Goal: Browse casually

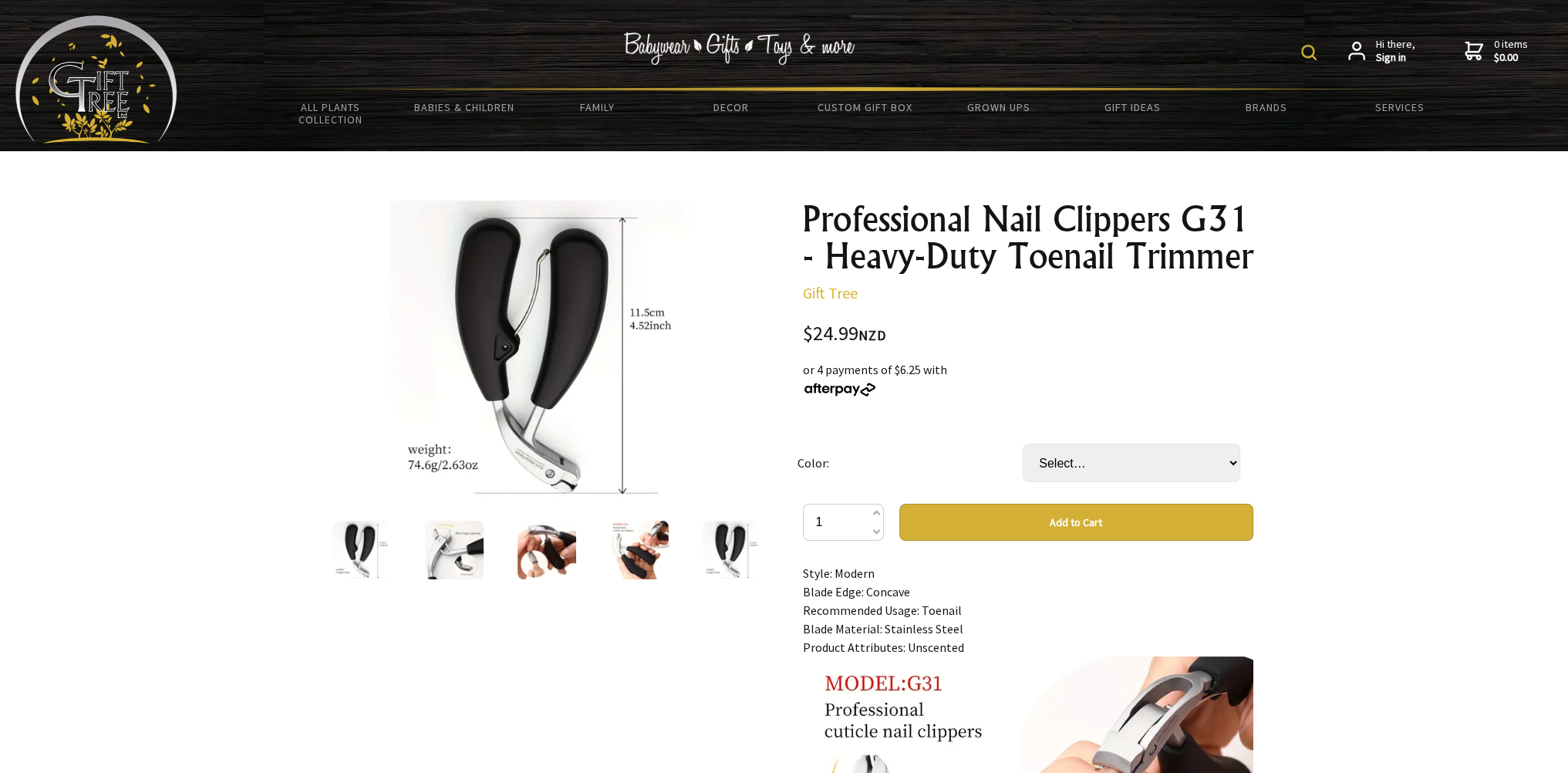
click at [639, 552] on img at bounding box center [639, 550] width 58 height 58
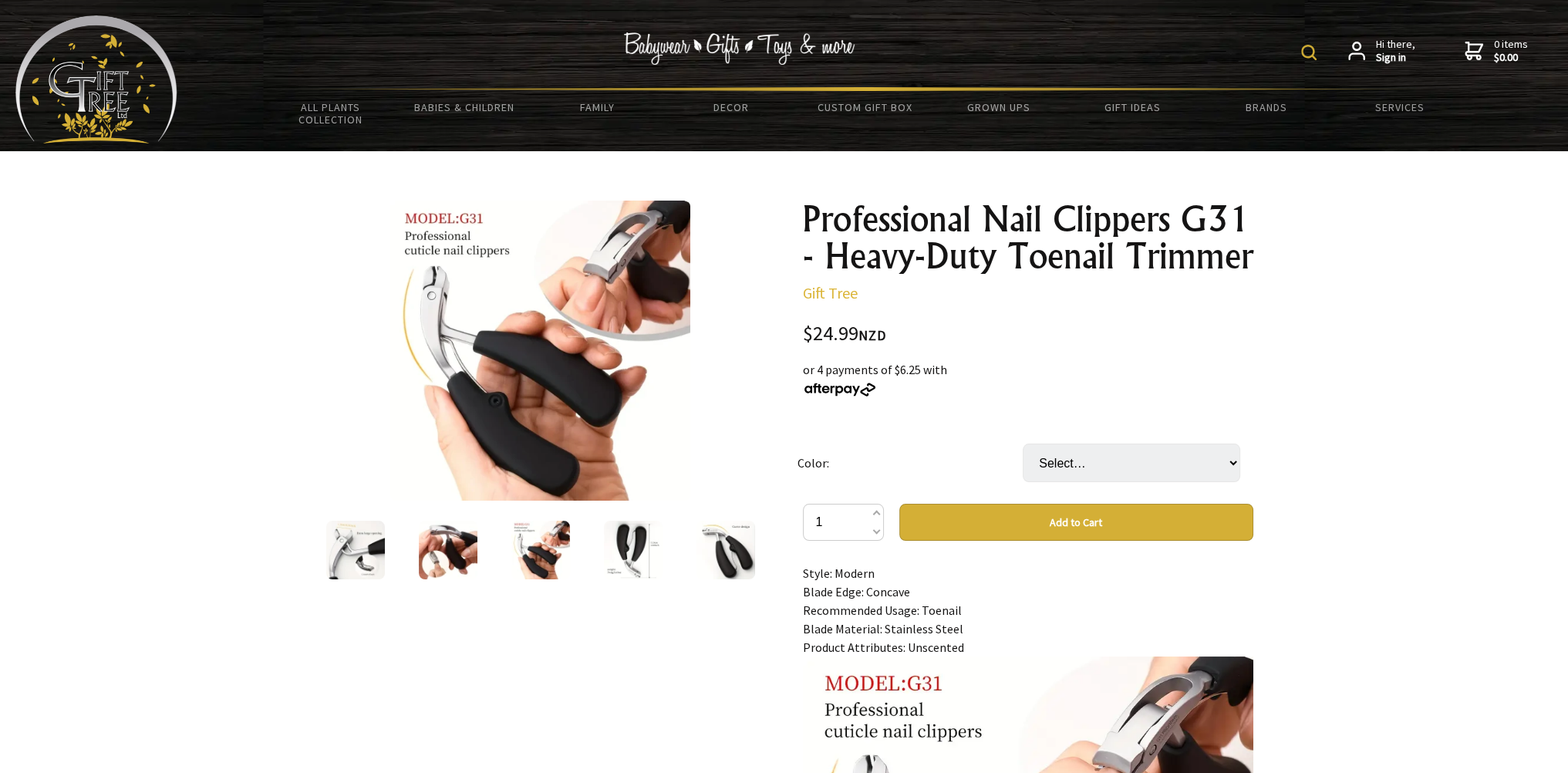
click at [434, 550] on img at bounding box center [448, 550] width 58 height 58
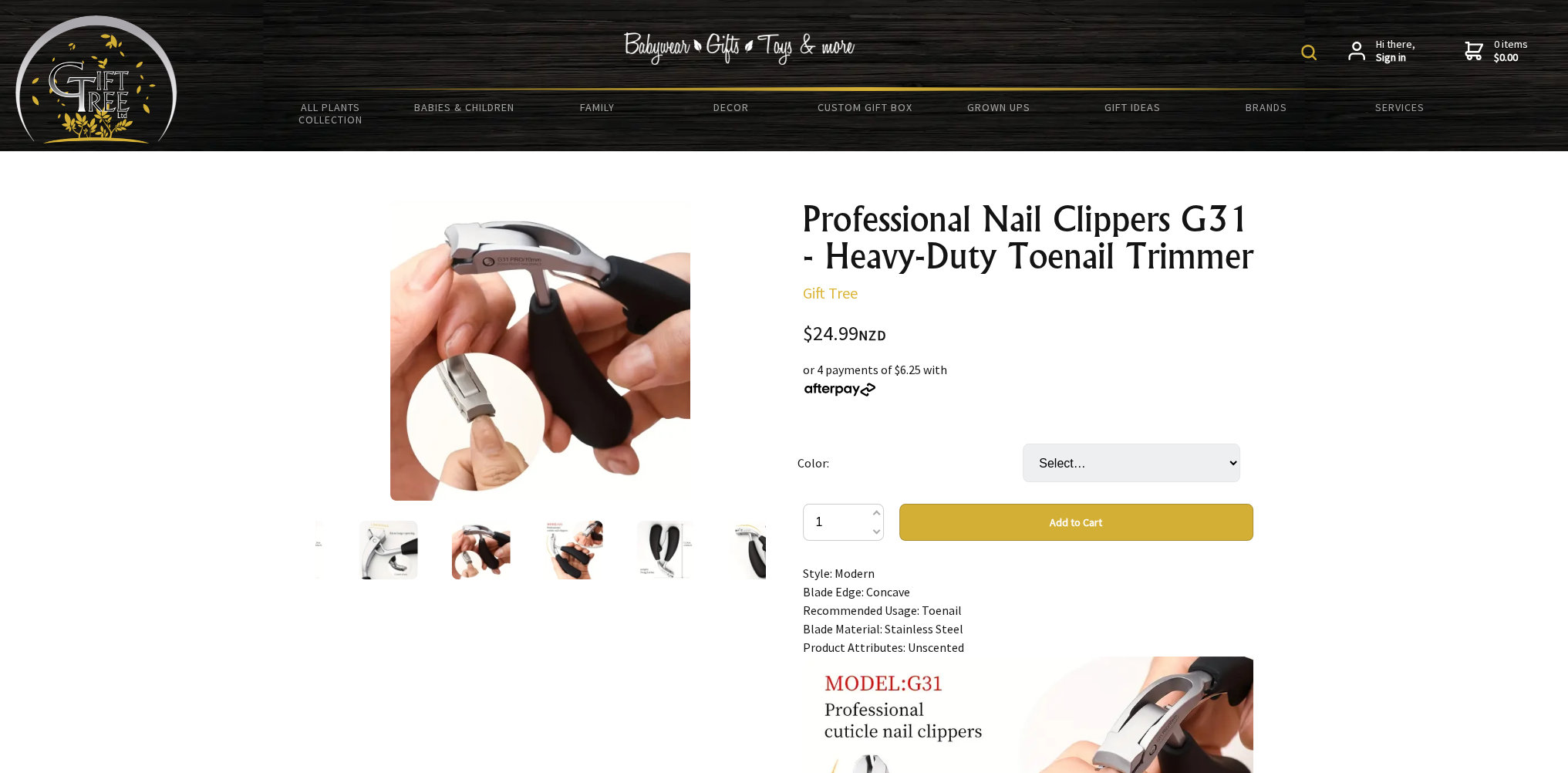
click at [394, 560] on img at bounding box center [387, 550] width 58 height 58
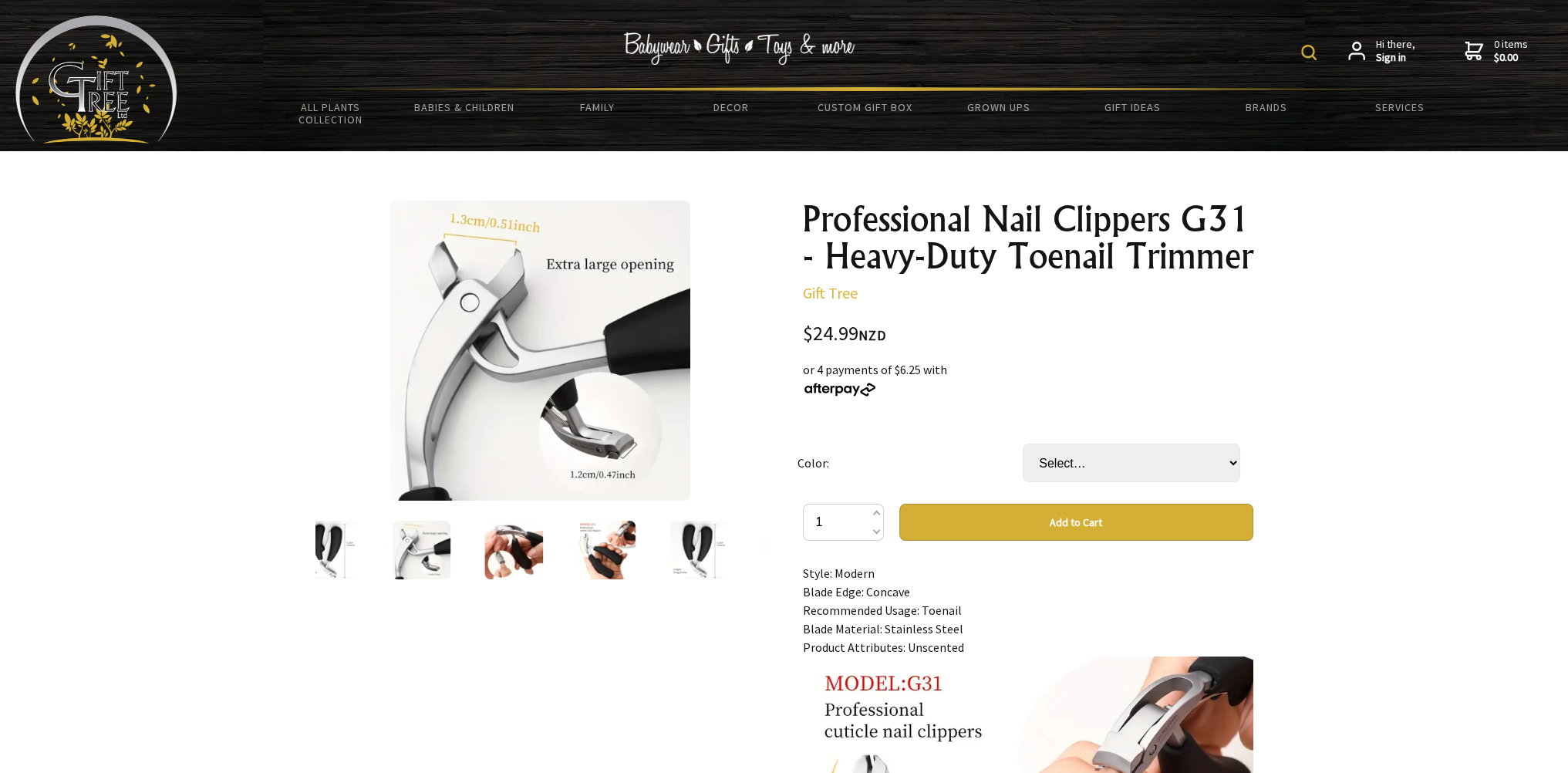
click at [334, 554] on img at bounding box center [328, 550] width 58 height 58
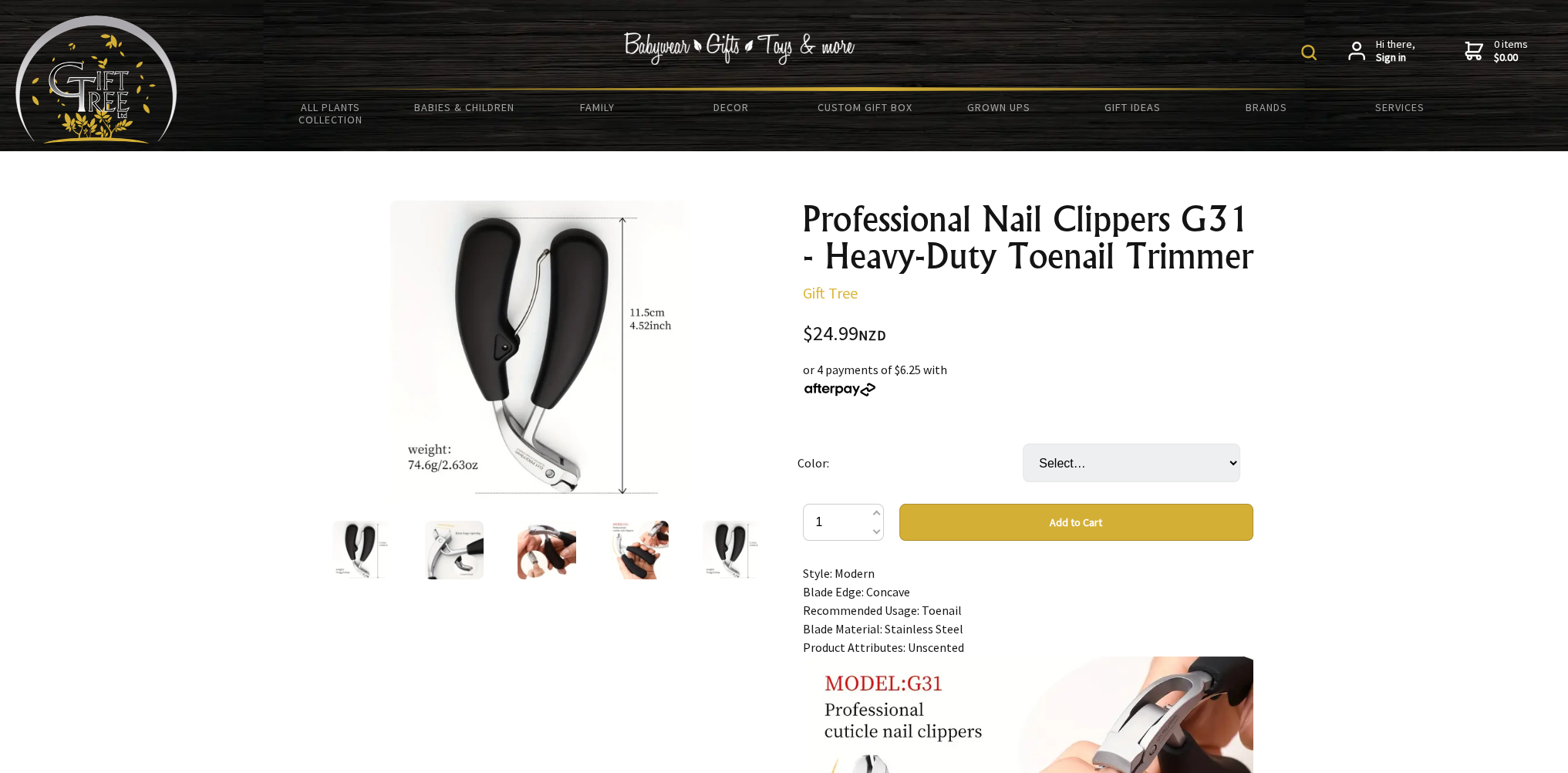
click at [726, 568] on img at bounding box center [731, 550] width 58 height 58
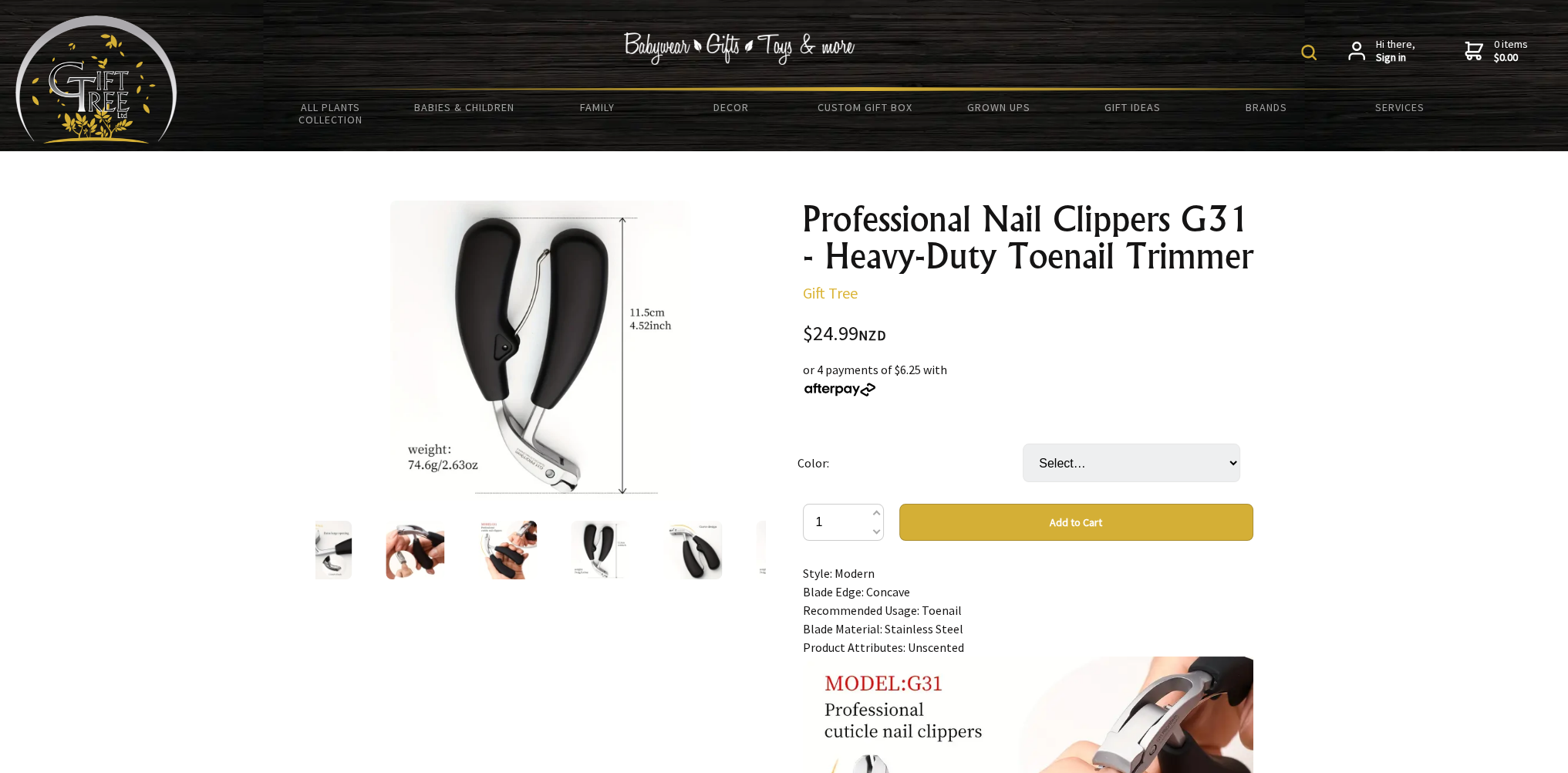
click at [705, 554] on img at bounding box center [693, 550] width 58 height 58
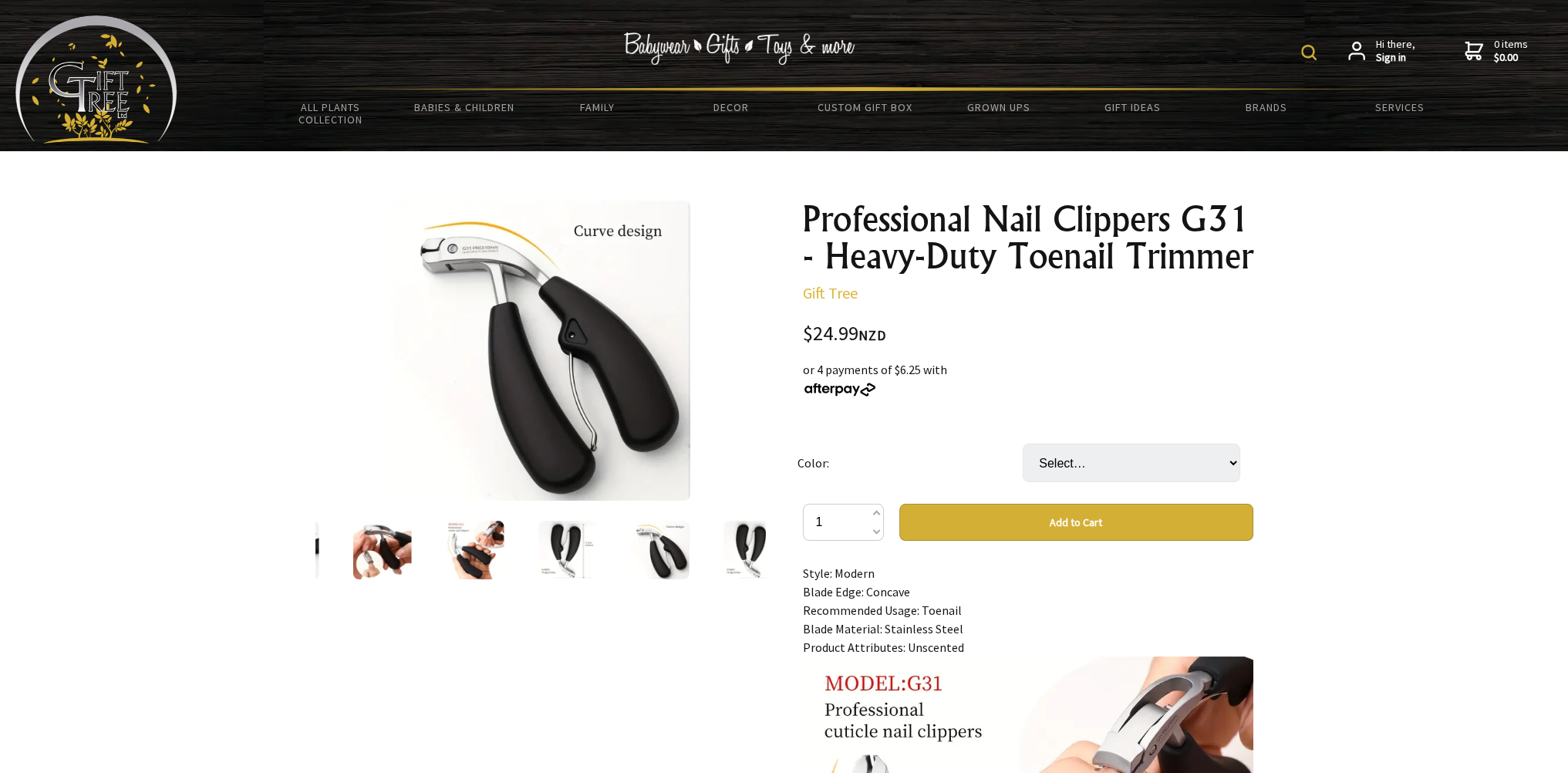
click at [759, 559] on img at bounding box center [752, 550] width 58 height 58
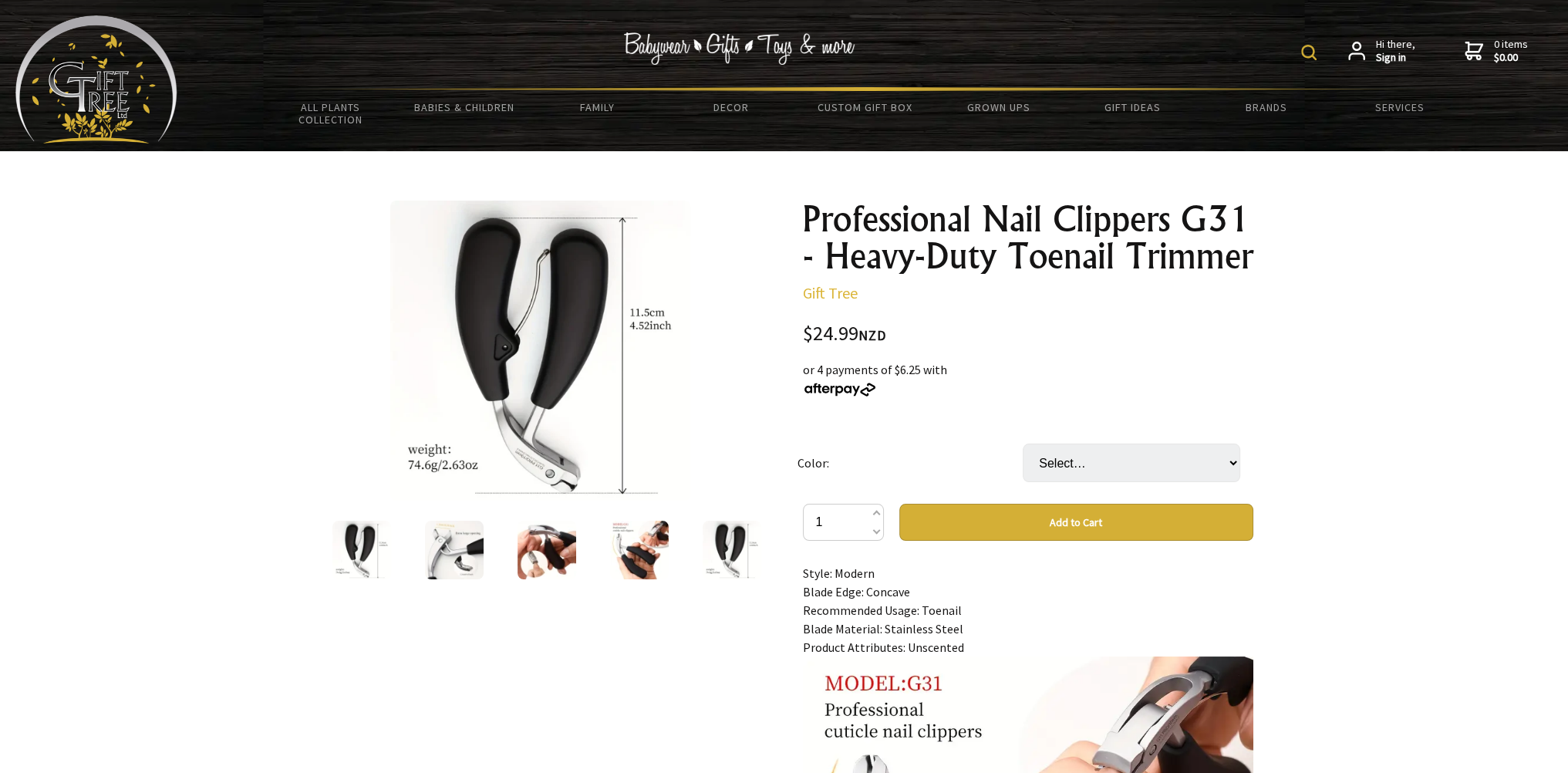
click at [718, 559] on img at bounding box center [731, 550] width 58 height 58
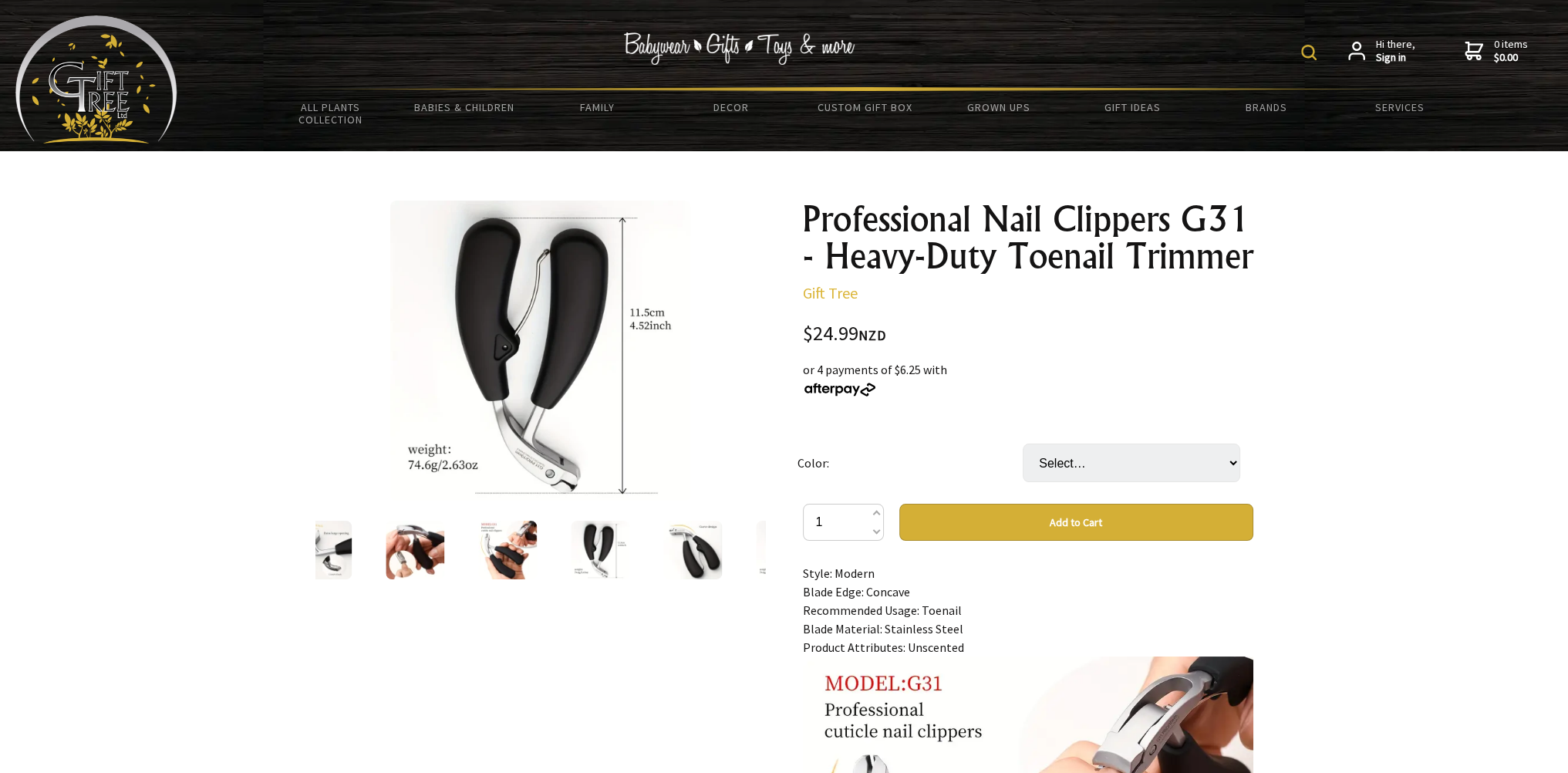
click at [510, 537] on img at bounding box center [507, 550] width 58 height 58
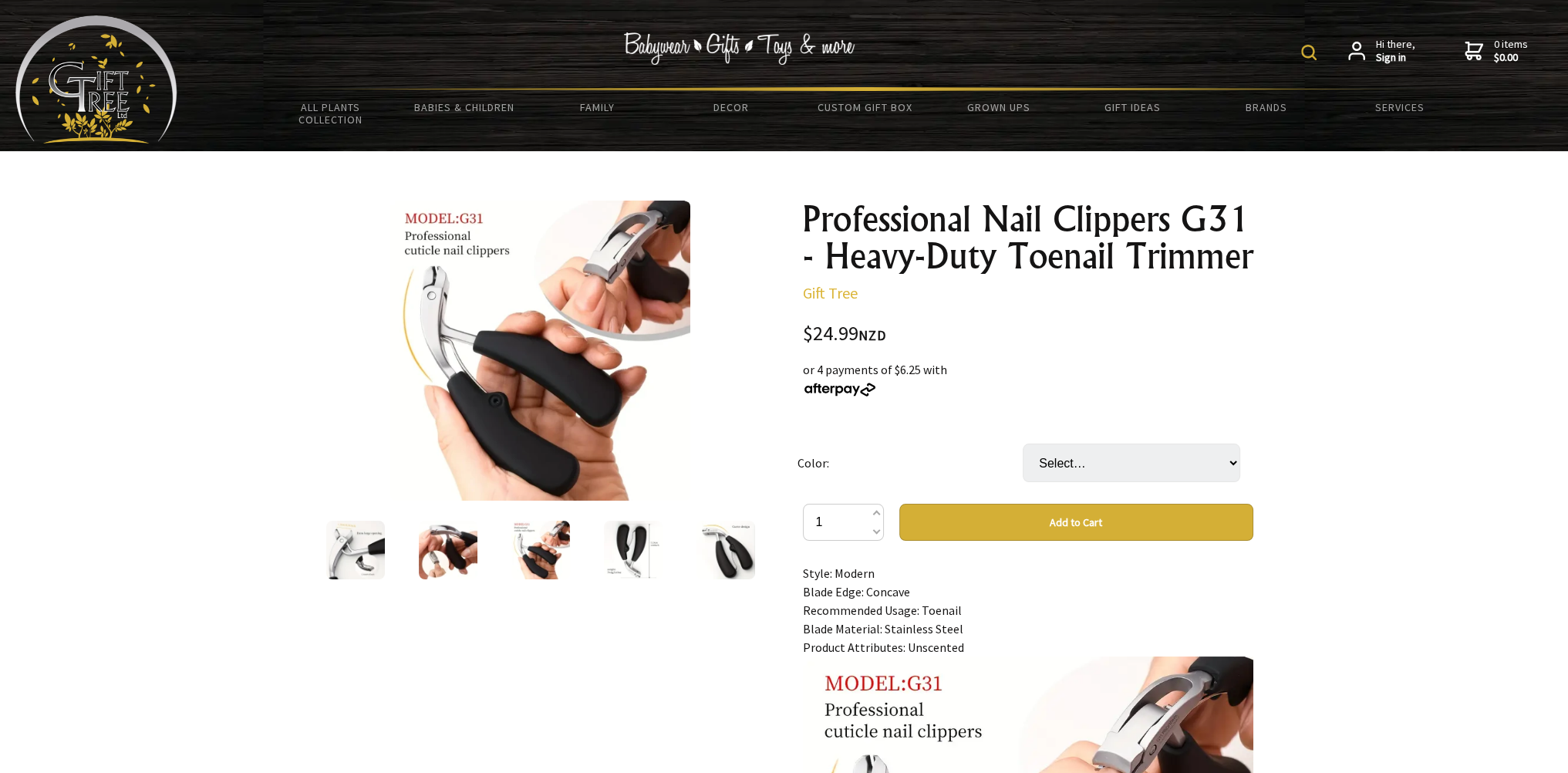
click at [456, 554] on img at bounding box center [448, 550] width 58 height 58
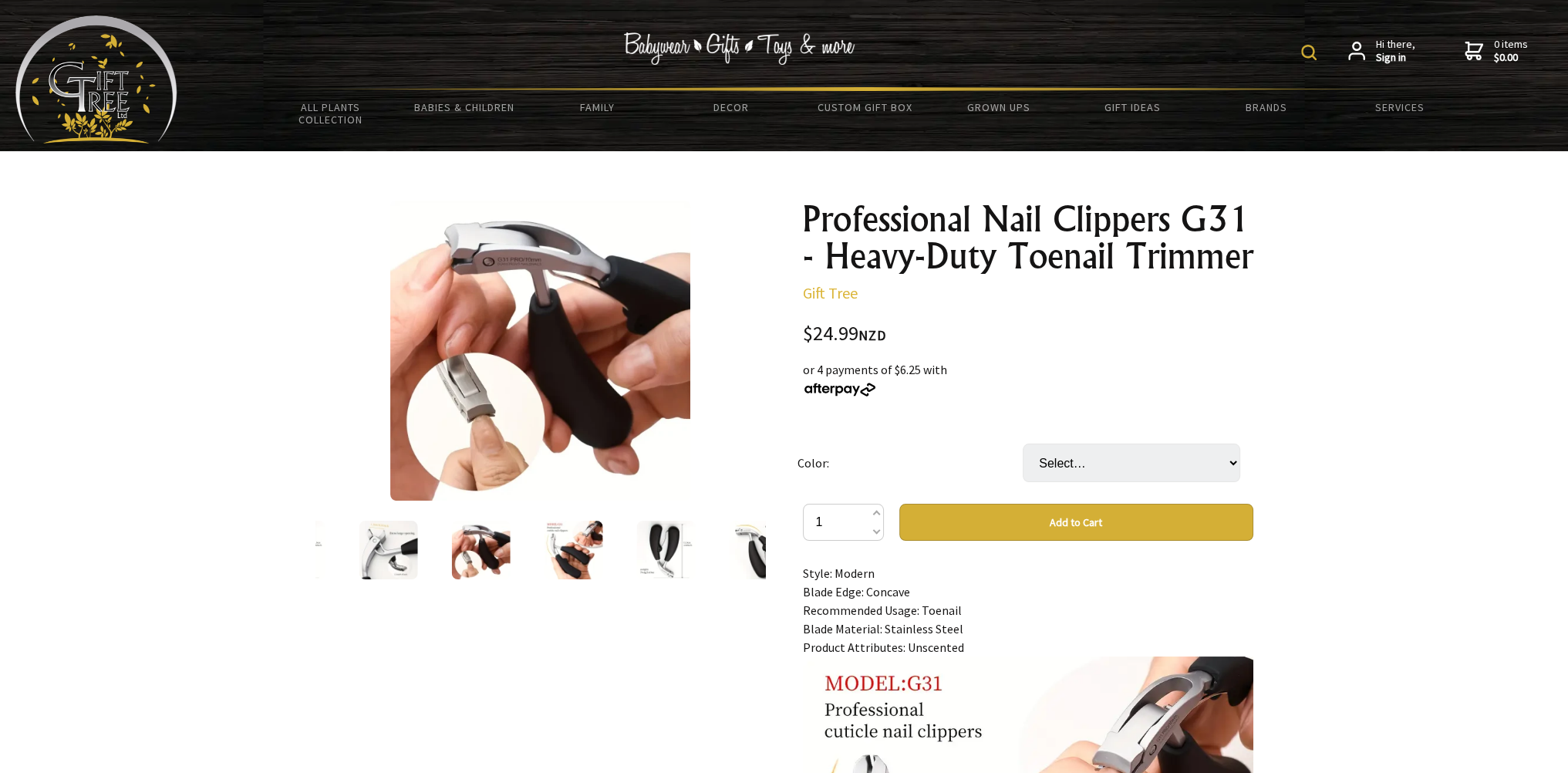
click at [560, 554] on img at bounding box center [573, 550] width 58 height 58
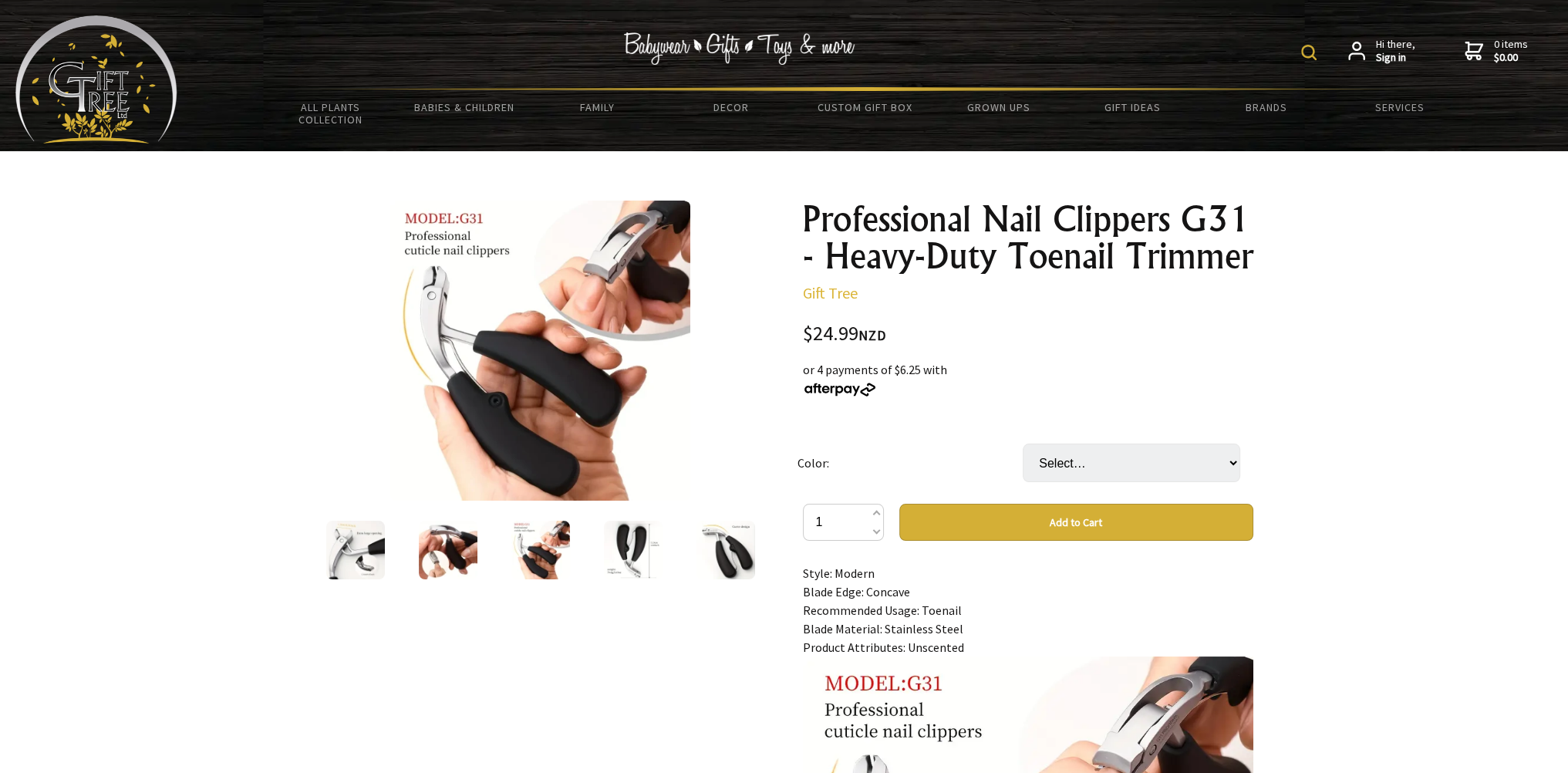
click at [541, 371] on img at bounding box center [540, 350] width 300 height 300
